Goal: Task Accomplishment & Management: Manage account settings

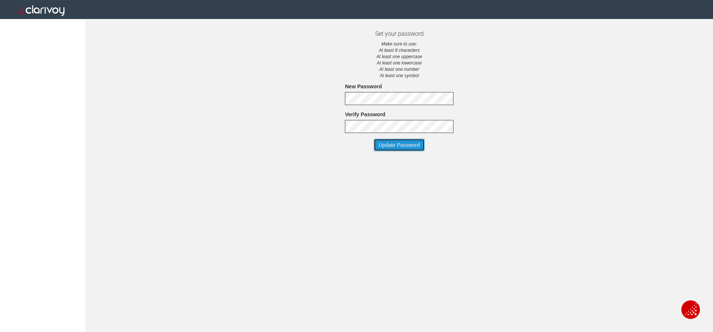
click at [383, 146] on button "Update Password" at bounding box center [399, 145] width 51 height 13
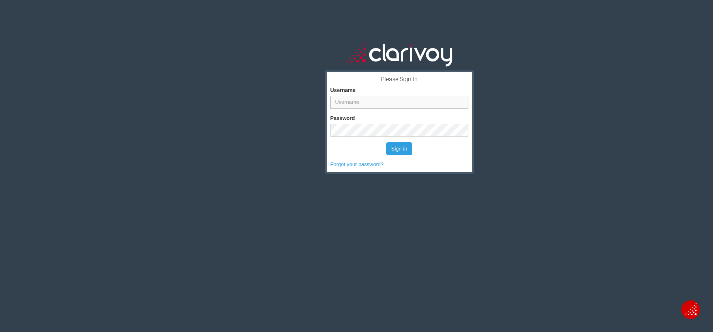
click at [340, 97] on input "Username" at bounding box center [399, 102] width 138 height 13
type input "[EMAIL_ADDRESS][DOMAIN_NAME]"
click at [389, 150] on button "Sign in" at bounding box center [399, 148] width 26 height 13
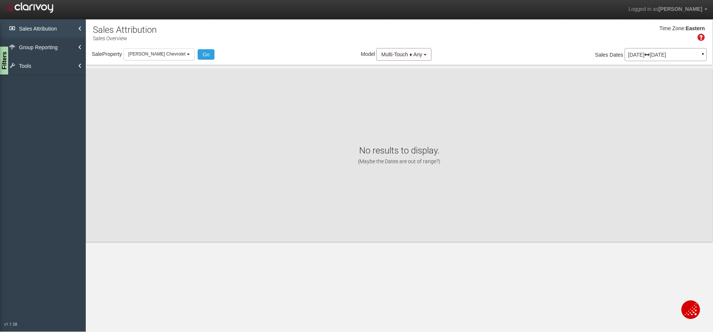
click at [41, 30] on link "Sales Attribution" at bounding box center [43, 28] width 86 height 19
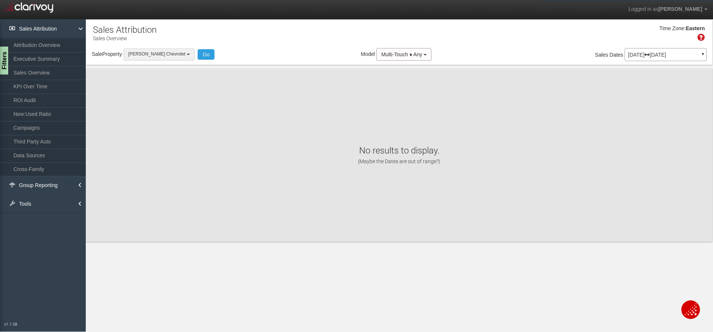
click at [150, 50] on button "Hubler Chevrolet" at bounding box center [158, 54] width 71 height 12
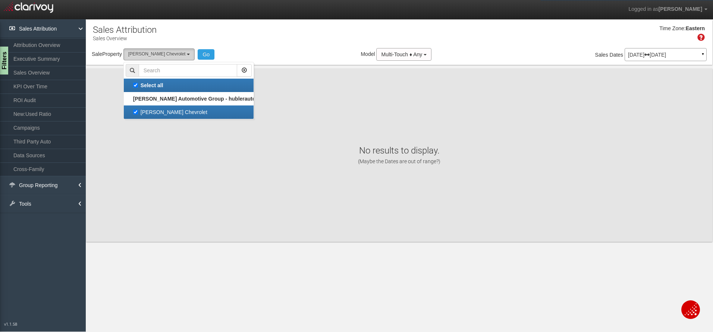
click at [142, 53] on span "Hubler Chevrolet" at bounding box center [156, 53] width 57 height 5
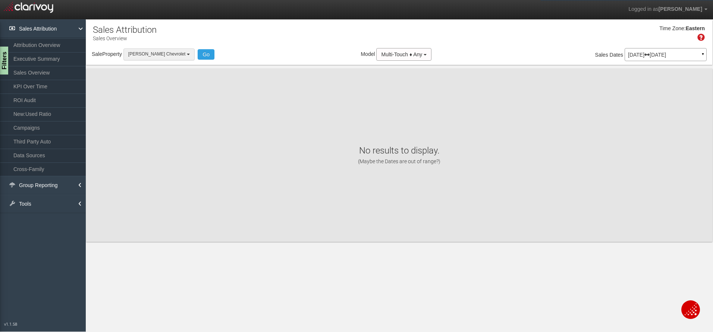
click at [159, 52] on span "Hubler Chevrolet" at bounding box center [156, 53] width 57 height 5
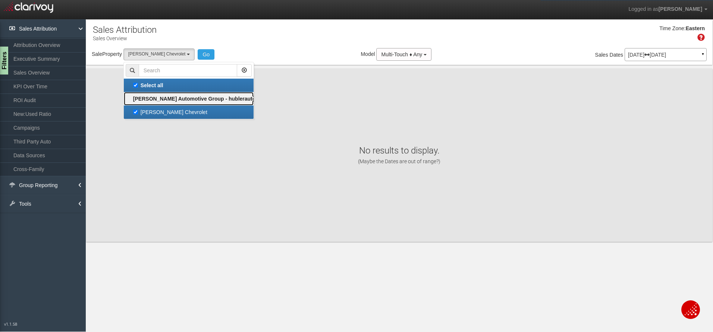
click at [152, 95] on label "Hubler Automotive Group - hublerautomotive" at bounding box center [189, 99] width 126 height 10
click at [156, 41] on p "Sales Overview" at bounding box center [125, 37] width 64 height 10
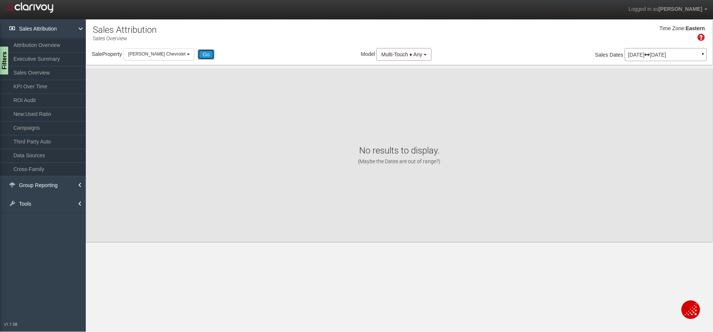
click at [198, 52] on button "Go" at bounding box center [206, 54] width 17 height 10
